Goal: Information Seeking & Learning: Check status

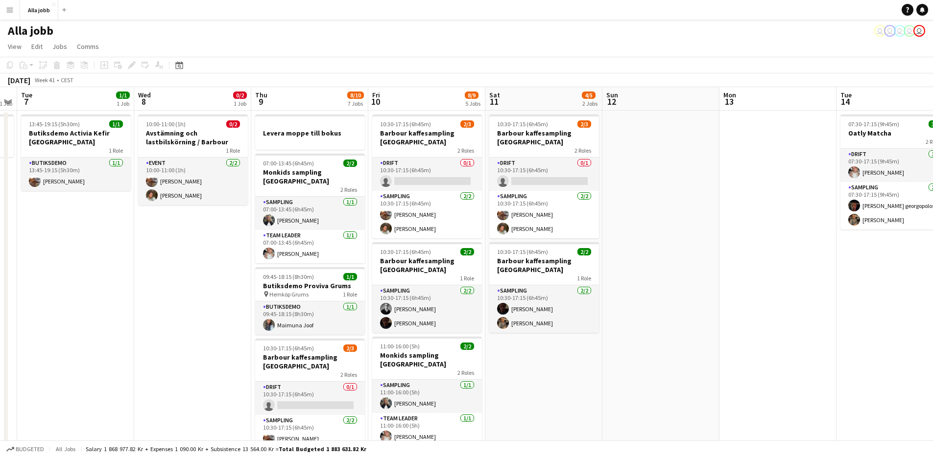
drag, startPoint x: 772, startPoint y: 232, endPoint x: 618, endPoint y: 246, distance: 154.4
click at [618, 246] on app-calendar-viewport "Sat 4 3/3 3 Jobs Sun 5 1 Job Mon 6 1 Job Tue 7 1/1 1 Job Wed 8 0/2 1 Job Thu 9 …" at bounding box center [466, 422] width 933 height 671
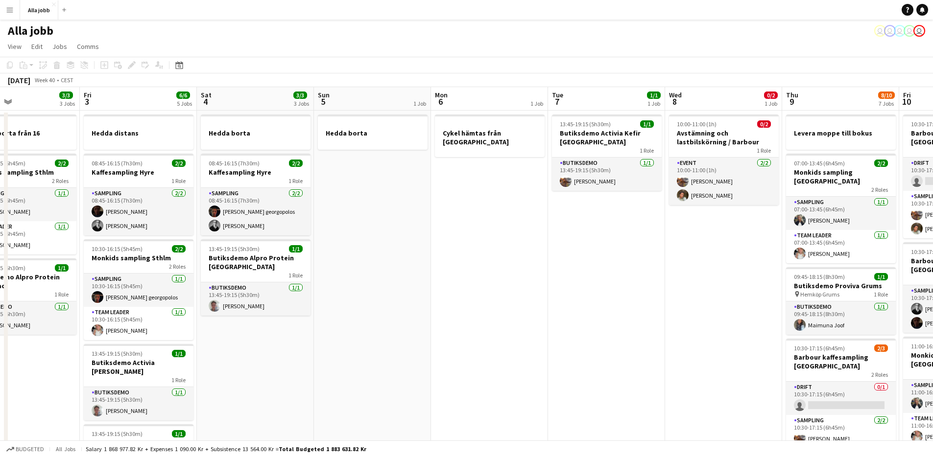
drag, startPoint x: 324, startPoint y: 192, endPoint x: 833, endPoint y: 230, distance: 510.1
click at [834, 230] on app-calendar-viewport "Tue 30 1/1 3 Jobs Wed 1 12/15 2 Jobs Thu 2 3/3 3 Jobs Fri 3 6/6 5 Jobs Sat 4 3/…" at bounding box center [466, 422] width 933 height 671
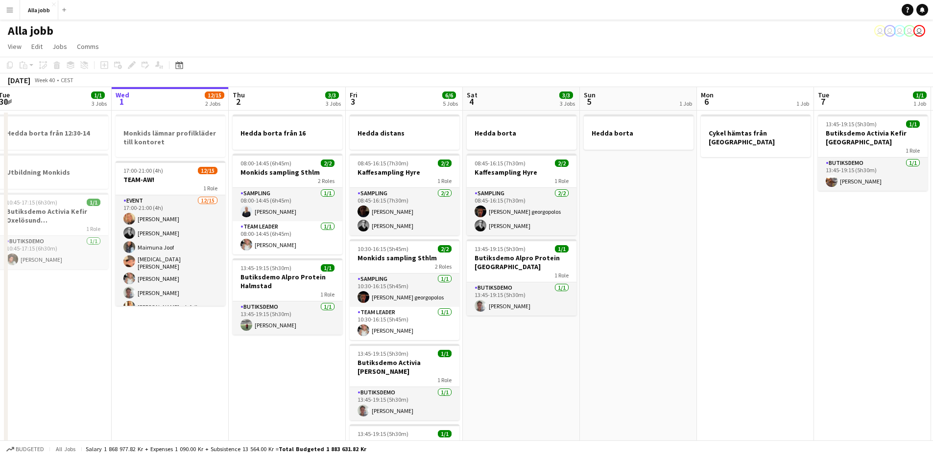
scroll to position [0, 234]
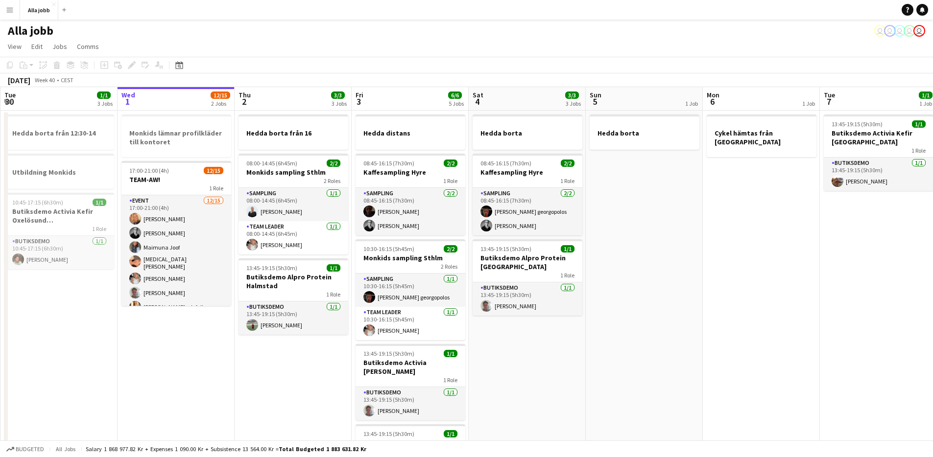
drag, startPoint x: 526, startPoint y: 242, endPoint x: 793, endPoint y: 244, distance: 266.4
click at [794, 244] on app-calendar-viewport "Sun 28 2/2 1 Job Mon 29 2/2 4 Jobs Tue 30 1/1 3 Jobs Wed 1 12/15 2 Jobs Thu 2 3…" at bounding box center [466, 422] width 933 height 671
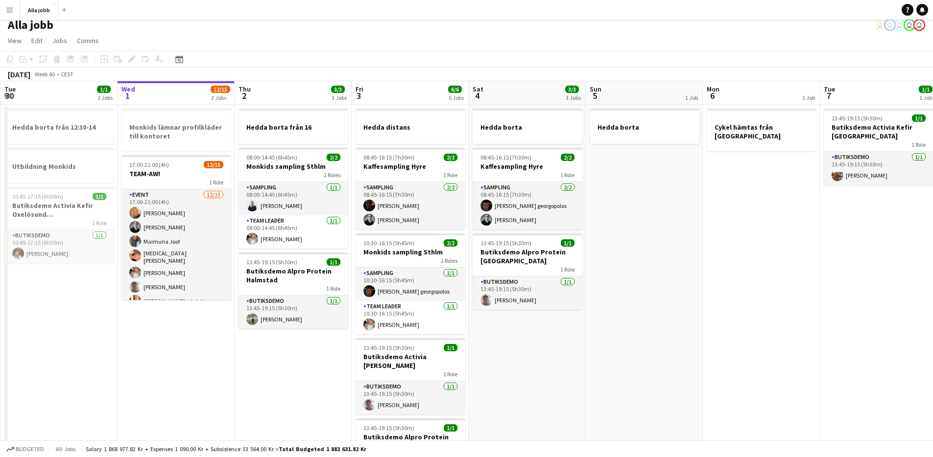
scroll to position [0, 0]
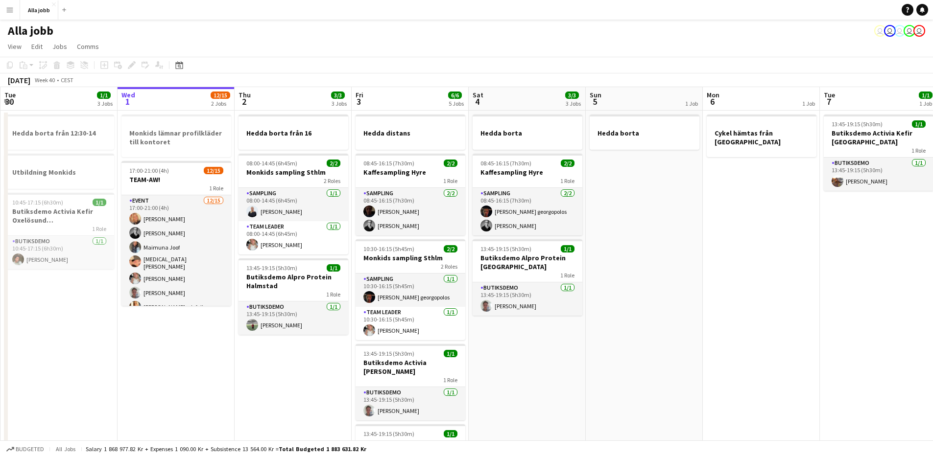
click at [331, 355] on app-date-cell "Hedda borta från 16 08:00-14:45 (6h45m) 2/2 Monkids sampling Sthlm 2 Roles Samp…" at bounding box center [293, 435] width 117 height 648
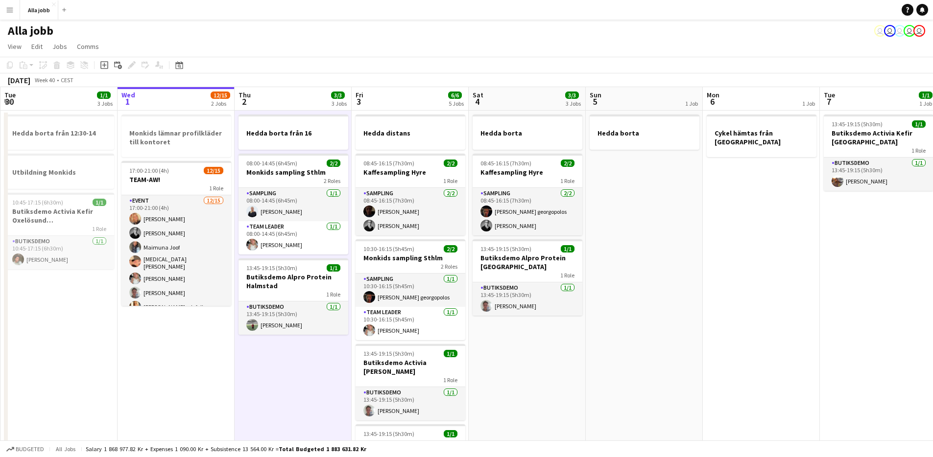
click at [544, 355] on app-date-cell "Hedda borta 08:45-16:15 (7h30m) 2/2 Kaffesampling Hyre 1 Role Sampling [DATE] 0…" at bounding box center [527, 435] width 117 height 648
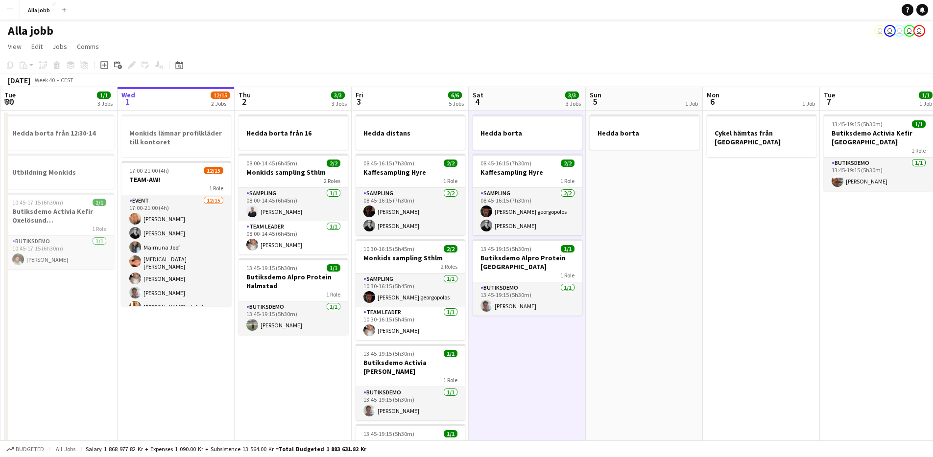
click at [544, 355] on app-date-cell "Hedda borta 08:45-16:15 (7h30m) 2/2 Kaffesampling Hyre 1 Role Sampling [DATE] 0…" at bounding box center [527, 435] width 117 height 648
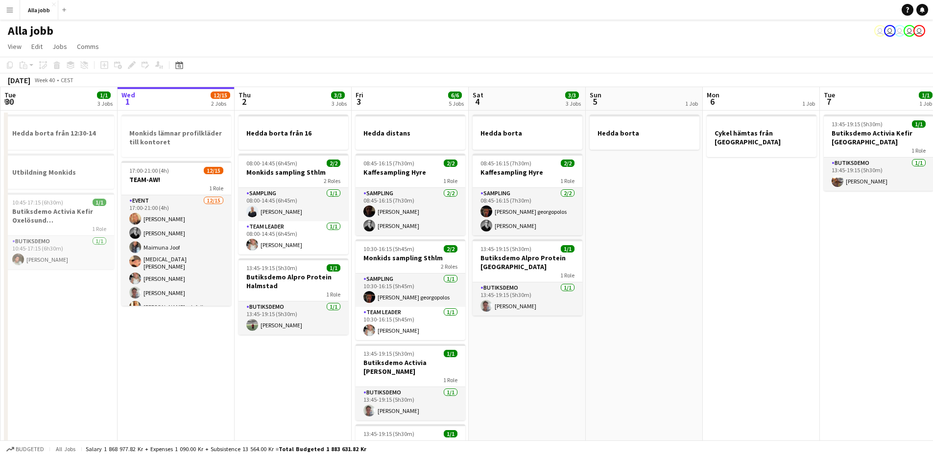
click at [544, 355] on app-date-cell "Hedda borta 08:45-16:15 (7h30m) 2/2 Kaffesampling Hyre 1 Role Sampling [DATE] 0…" at bounding box center [527, 435] width 117 height 648
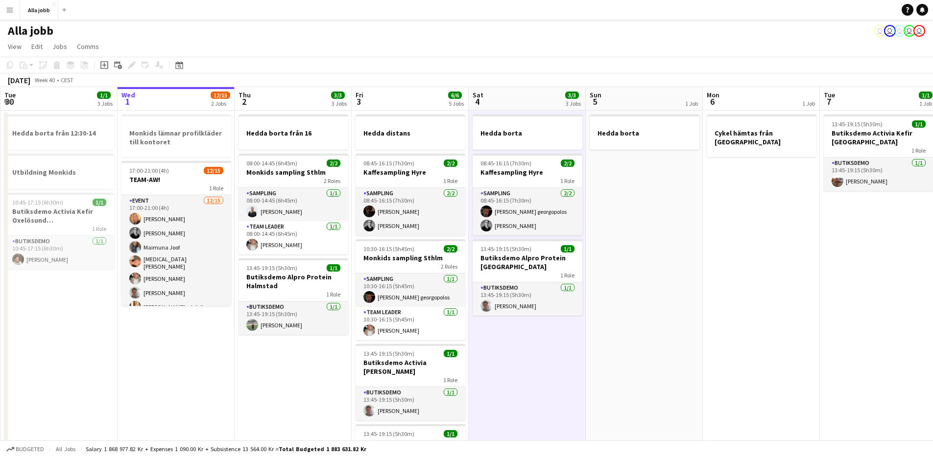
click at [544, 355] on app-date-cell "Hedda borta 08:45-16:15 (7h30m) 2/2 Kaffesampling Hyre 1 Role Sampling [DATE] 0…" at bounding box center [527, 435] width 117 height 648
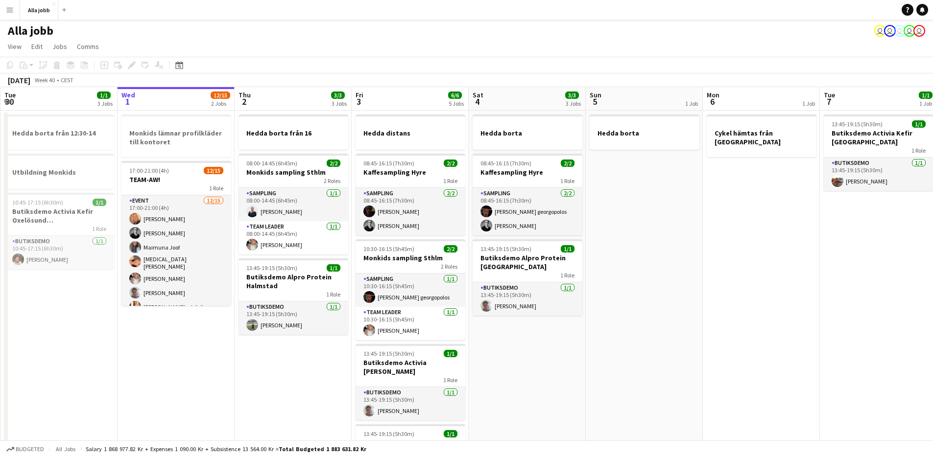
click at [544, 355] on app-date-cell "Hedda borta 08:45-16:15 (7h30m) 2/2 Kaffesampling Hyre 1 Role Sampling [DATE] 0…" at bounding box center [527, 435] width 117 height 648
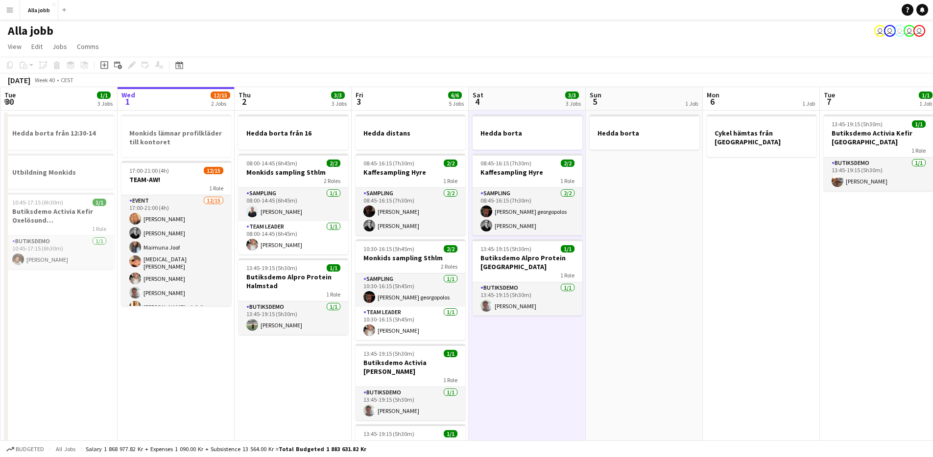
click at [538, 356] on app-date-cell "Hedda borta 08:45-16:15 (7h30m) 2/2 Kaffesampling Hyre 1 Role Sampling [DATE] 0…" at bounding box center [527, 435] width 117 height 648
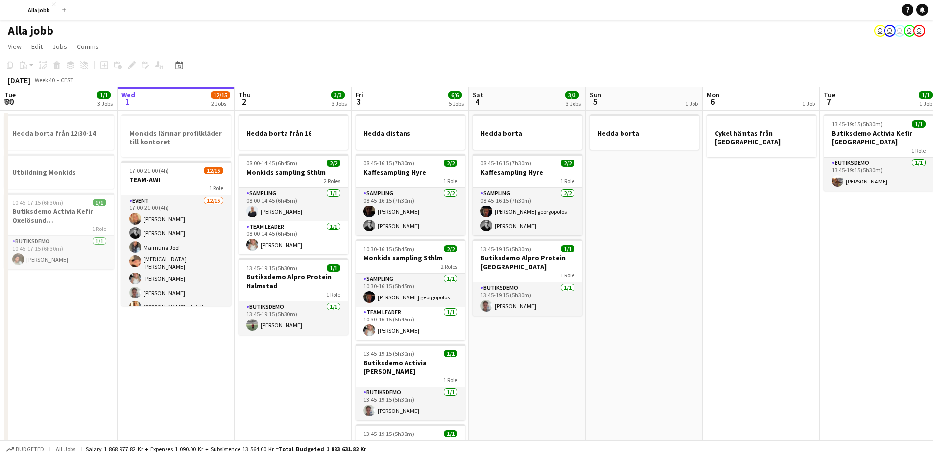
click at [538, 356] on app-date-cell "Hedda borta 08:45-16:15 (7h30m) 2/2 Kaffesampling Hyre 1 Role Sampling [DATE] 0…" at bounding box center [527, 435] width 117 height 648
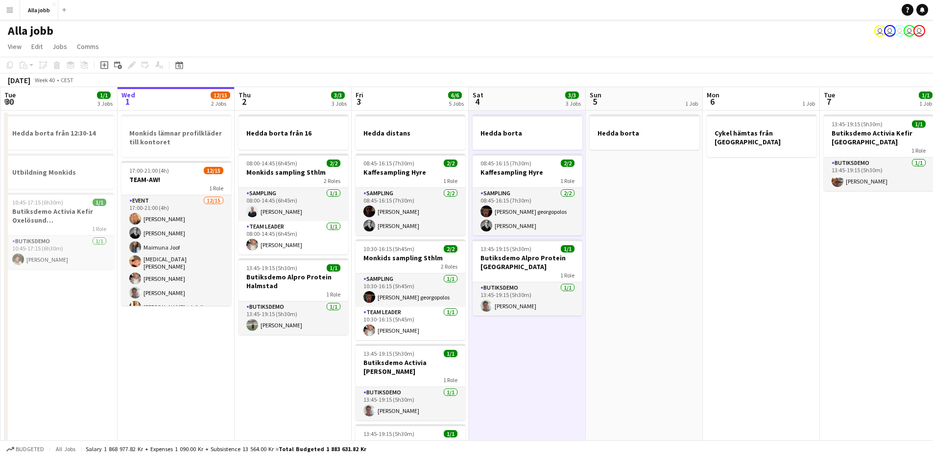
click at [538, 356] on app-date-cell "Hedda borta 08:45-16:15 (7h30m) 2/2 Kaffesampling Hyre 1 Role Sampling [DATE] 0…" at bounding box center [527, 435] width 117 height 648
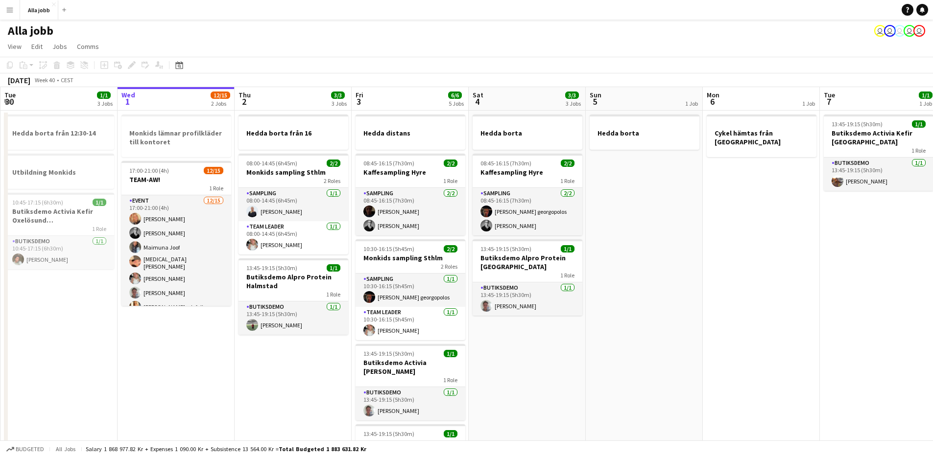
click at [538, 356] on app-date-cell "Hedda borta 08:45-16:15 (7h30m) 2/2 Kaffesampling Hyre 1 Role Sampling [DATE] 0…" at bounding box center [527, 435] width 117 height 648
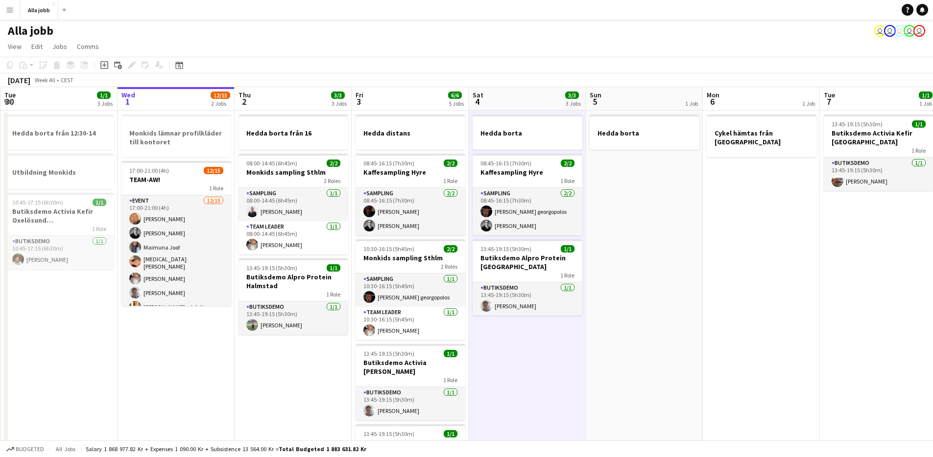
click at [538, 356] on app-date-cell "Hedda borta 08:45-16:15 (7h30m) 2/2 Kaffesampling Hyre 1 Role Sampling [DATE] 0…" at bounding box center [527, 435] width 117 height 648
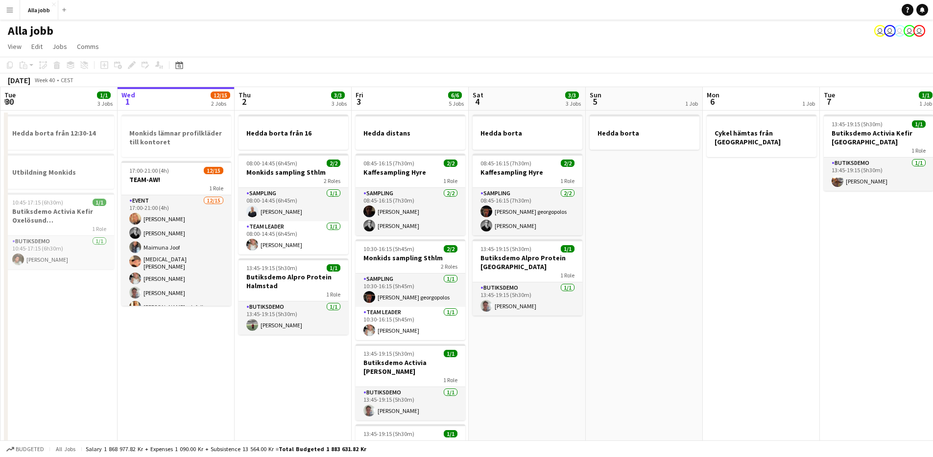
click at [538, 356] on app-date-cell "Hedda borta 08:45-16:15 (7h30m) 2/2 Kaffesampling Hyre 1 Role Sampling [DATE] 0…" at bounding box center [527, 435] width 117 height 648
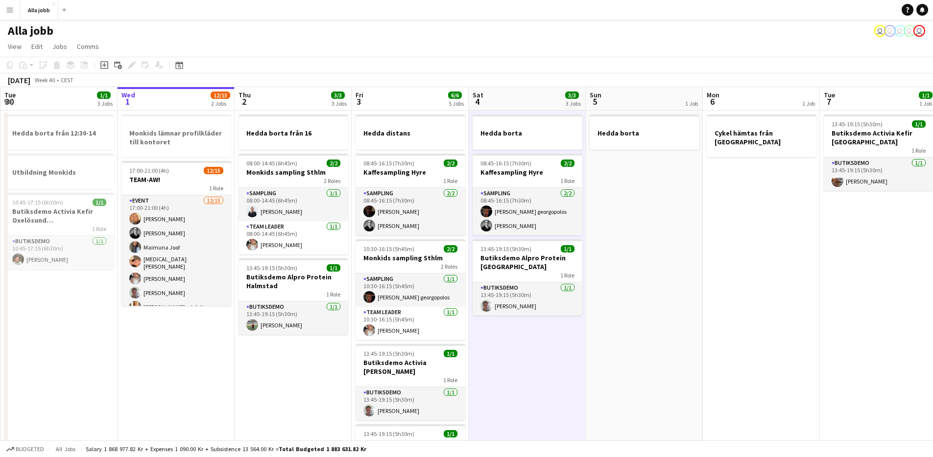
click at [494, 326] on app-date-cell "Hedda borta 08:45-16:15 (7h30m) 2/2 Kaffesampling Hyre 1 Role Sampling [DATE] 0…" at bounding box center [527, 435] width 117 height 648
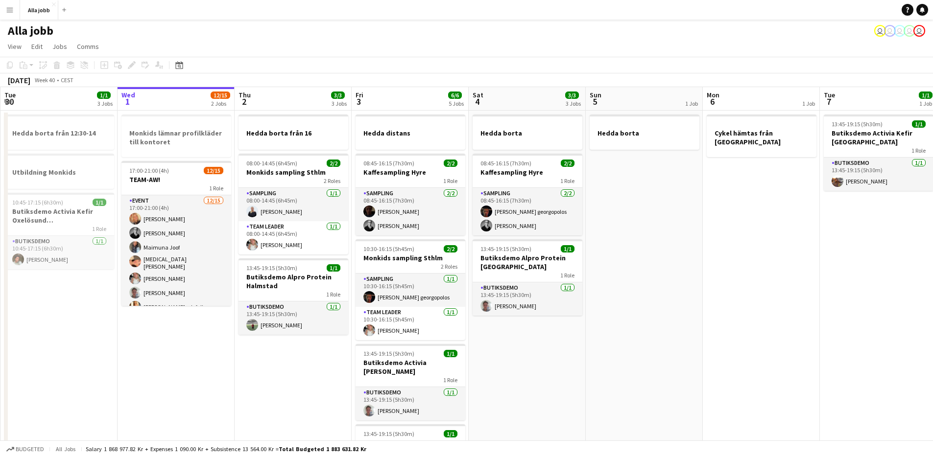
click at [494, 326] on app-date-cell "Hedda borta 08:45-16:15 (7h30m) 2/2 Kaffesampling Hyre 1 Role Sampling [DATE] 0…" at bounding box center [527, 435] width 117 height 648
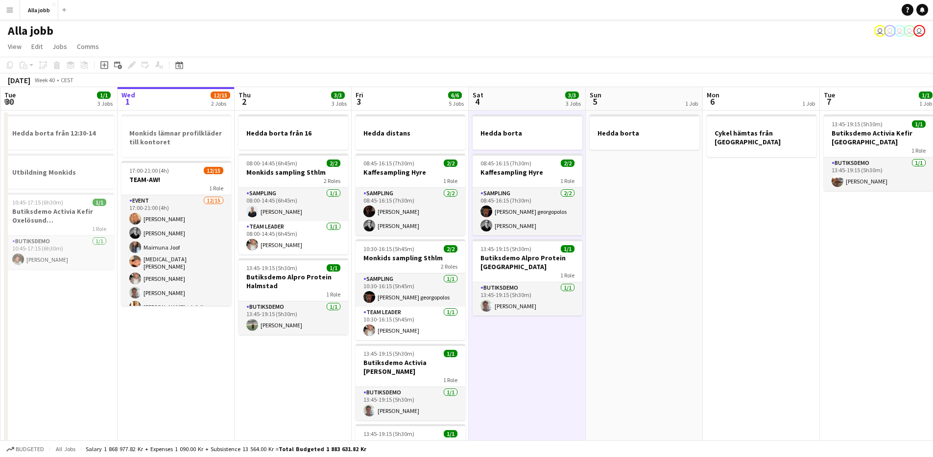
click at [519, 363] on app-date-cell "Hedda borta 08:45-16:15 (7h30m) 2/2 Kaffesampling Hyre 1 Role Sampling [DATE] 0…" at bounding box center [527, 435] width 117 height 648
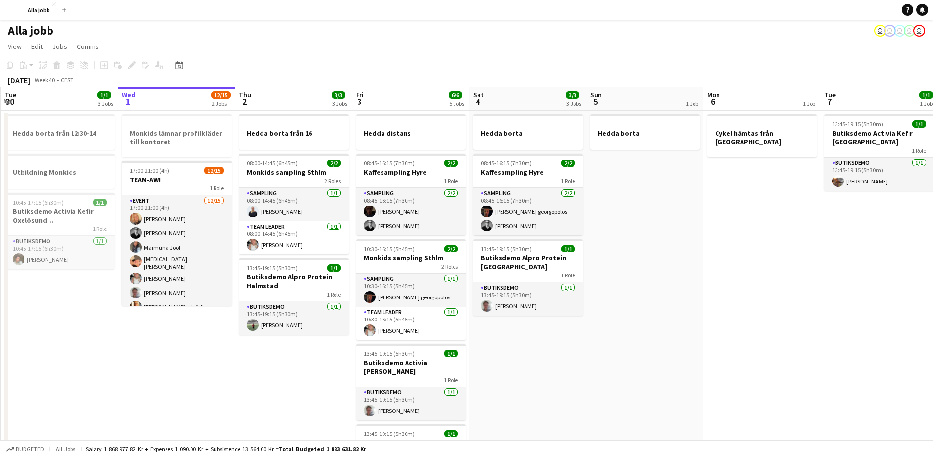
click at [519, 363] on app-date-cell "Hedda borta 08:45-16:15 (7h30m) 2/2 Kaffesampling Hyre 1 Role Sampling [DATE] 0…" at bounding box center [527, 435] width 117 height 648
